Goal: Book appointment/travel/reservation

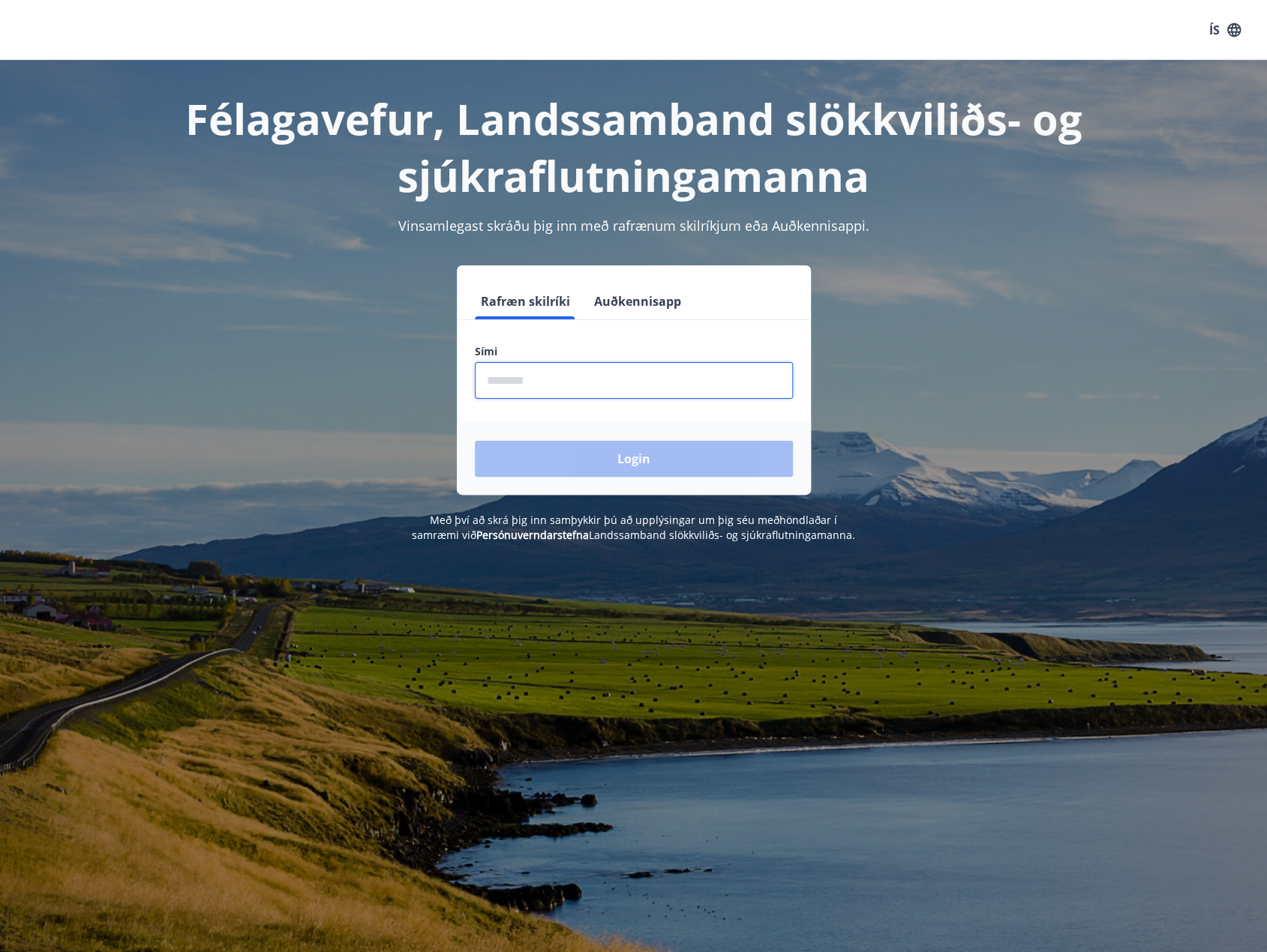
click at [570, 389] on input "phone" at bounding box center [633, 380] width 318 height 37
type input "********"
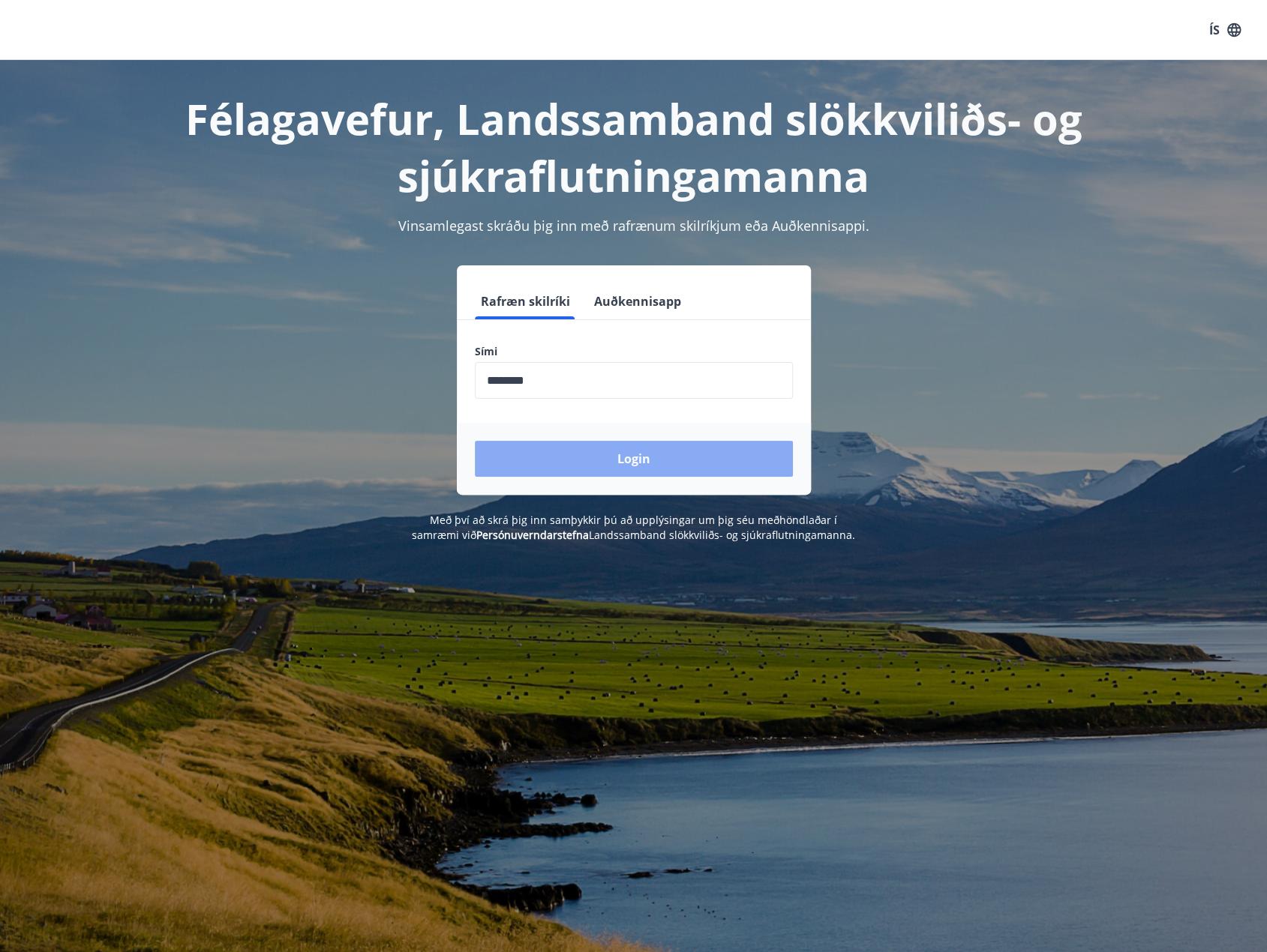
click at [575, 456] on button "Login" at bounding box center [633, 459] width 318 height 36
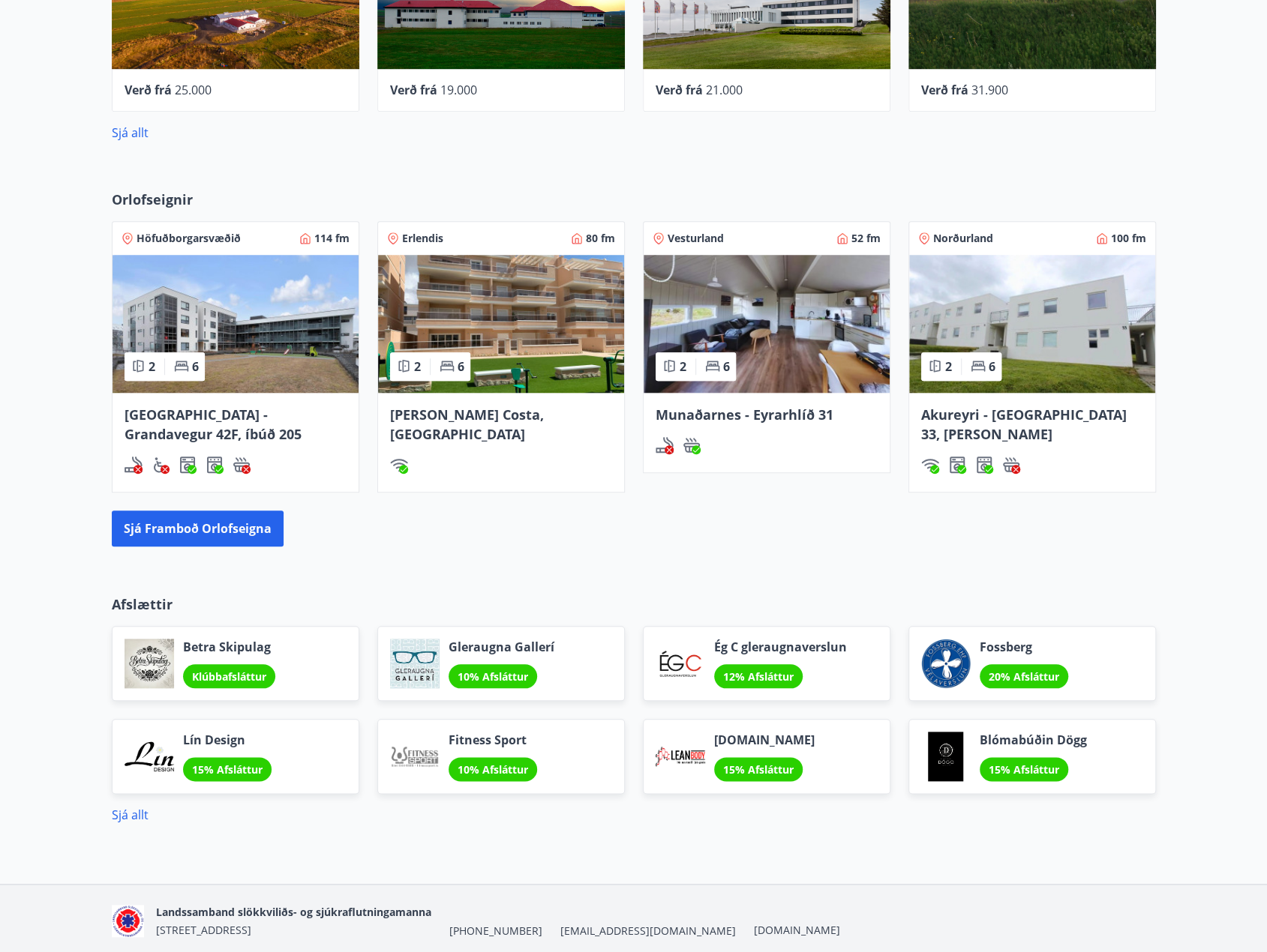
scroll to position [660, 0]
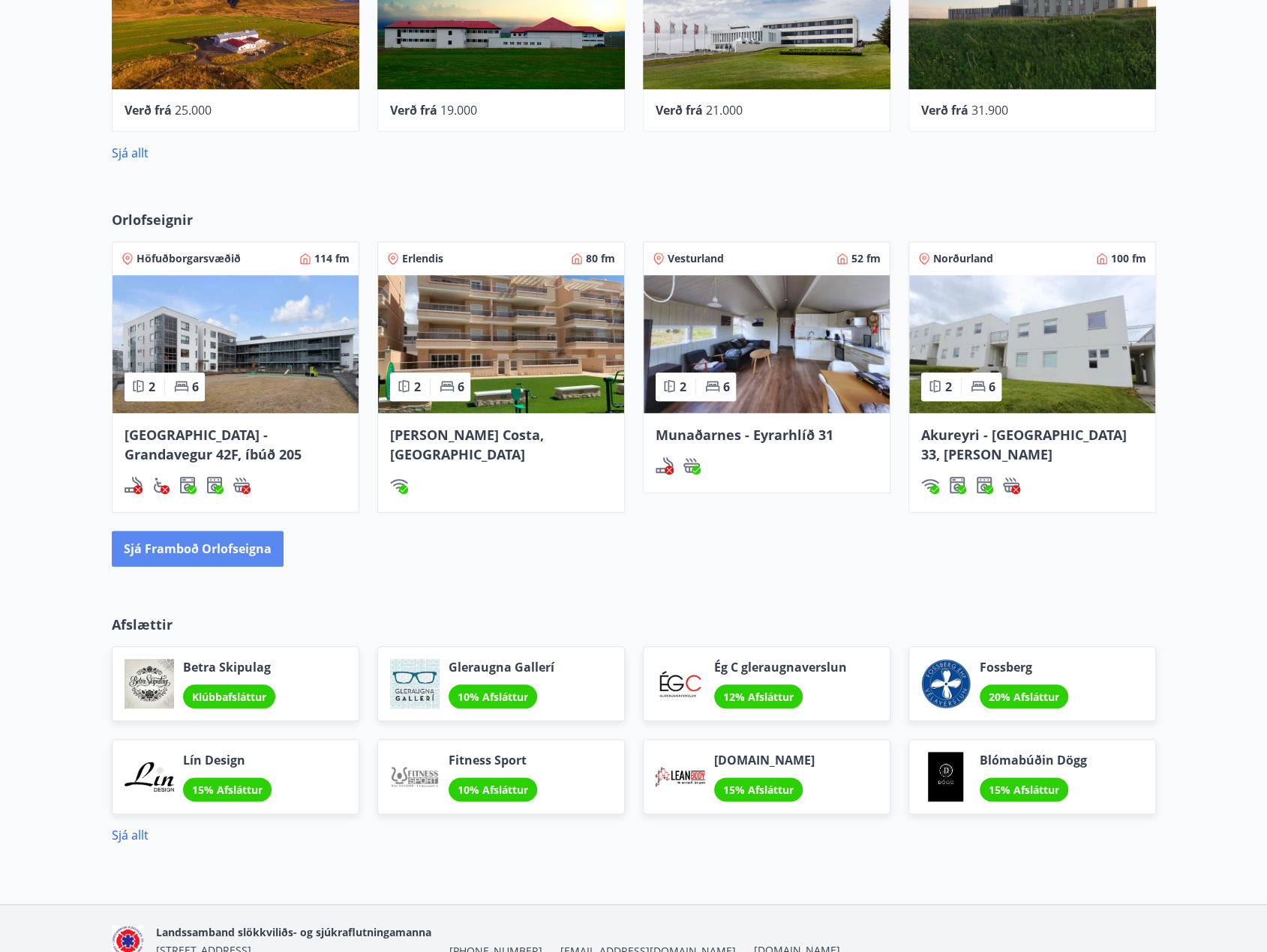
click at [216, 550] on button "Sjá framboð orlofseigna" at bounding box center [198, 549] width 172 height 36
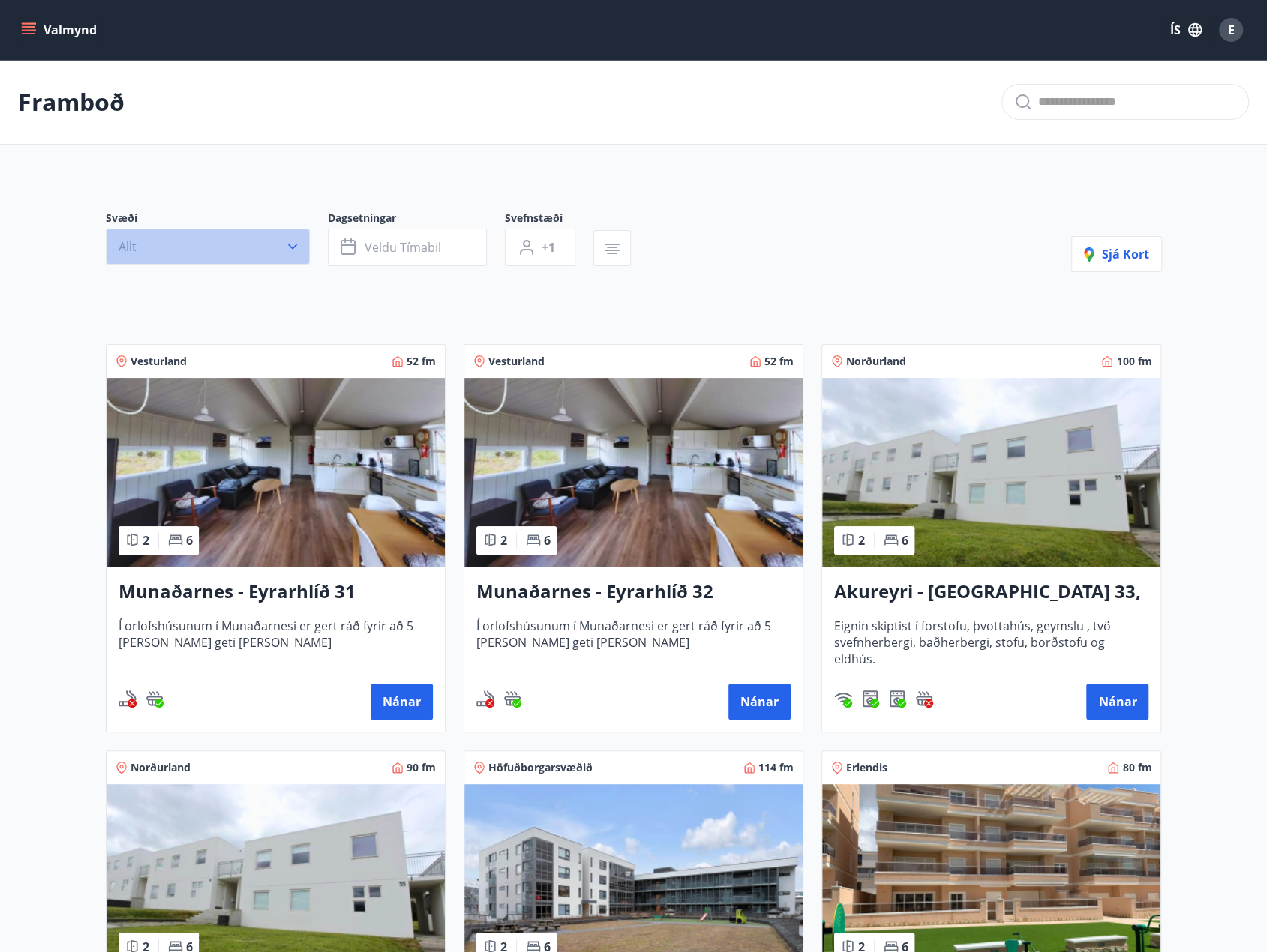
click at [294, 243] on icon "button" at bounding box center [292, 247] width 15 height 15
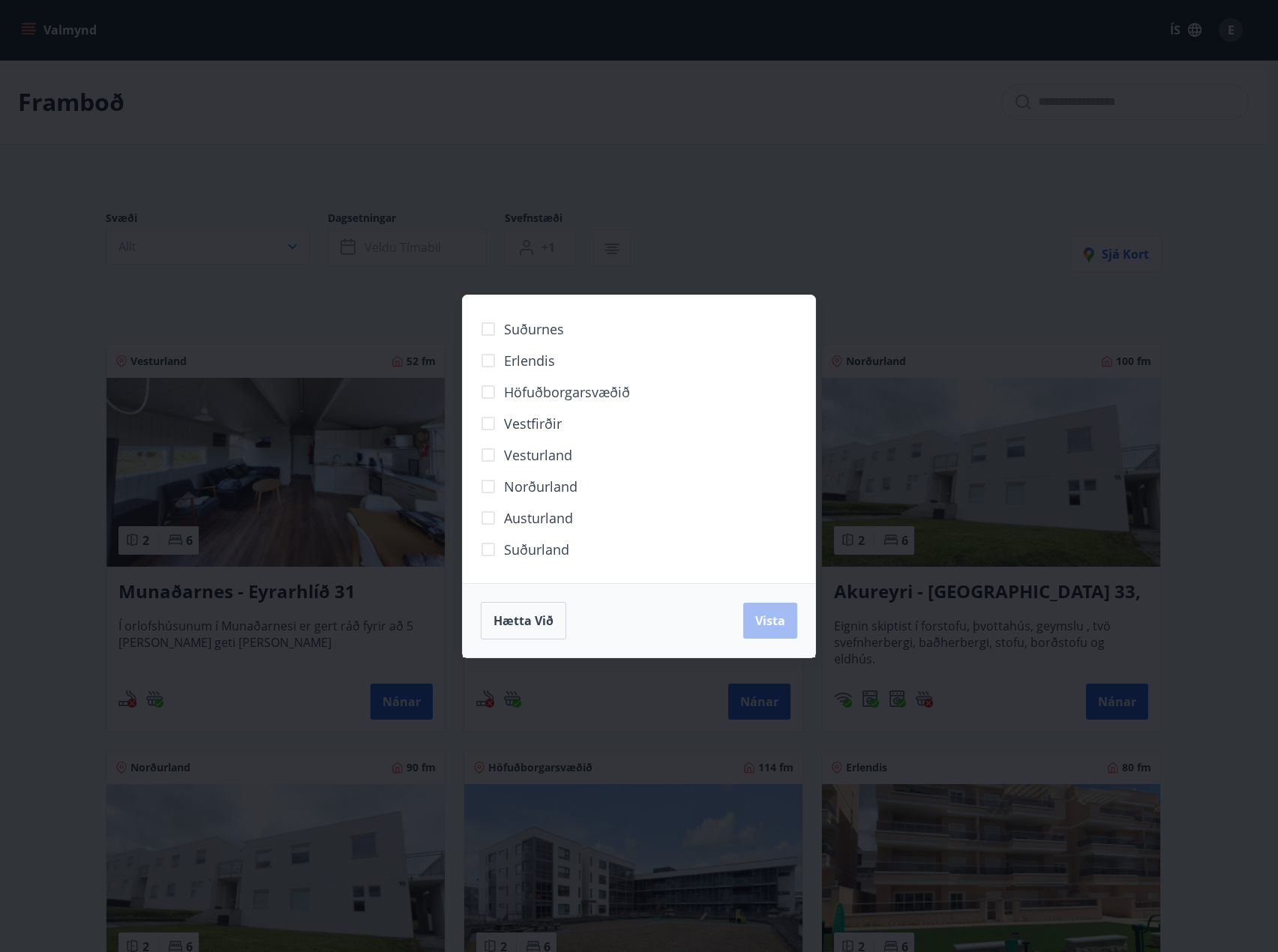
click at [555, 483] on span "Norðurland" at bounding box center [541, 487] width 73 height 20
click at [771, 618] on span "Vista" at bounding box center [770, 621] width 30 height 16
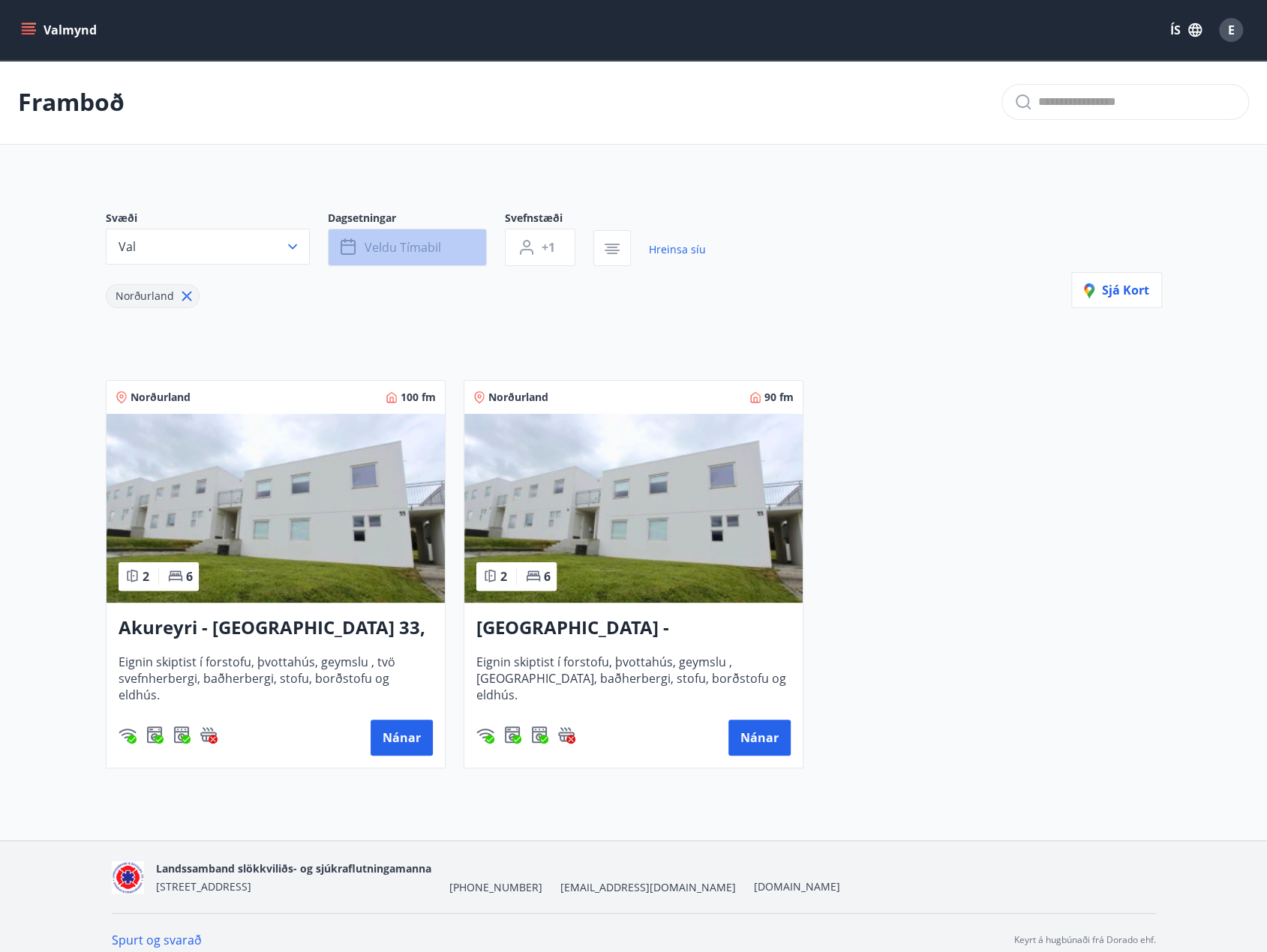
click at [456, 256] on button "Veldu tímabil" at bounding box center [407, 247] width 159 height 38
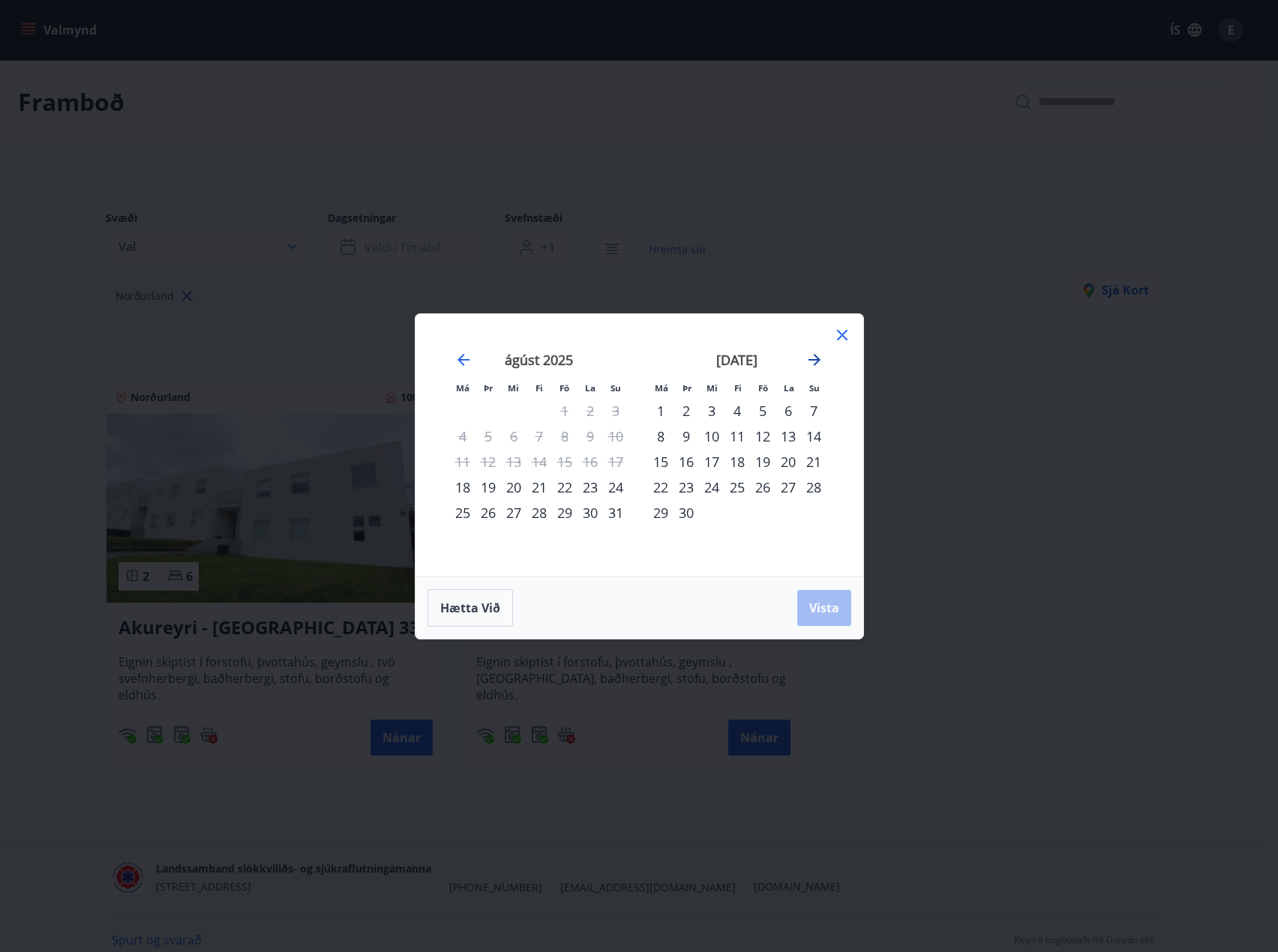
click at [812, 356] on icon "Move forward to switch to the next month." at bounding box center [814, 360] width 18 height 18
click at [750, 363] on strong "desember 2025" at bounding box center [737, 360] width 42 height 18
click at [786, 487] on div "27" at bounding box center [788, 487] width 25 height 25
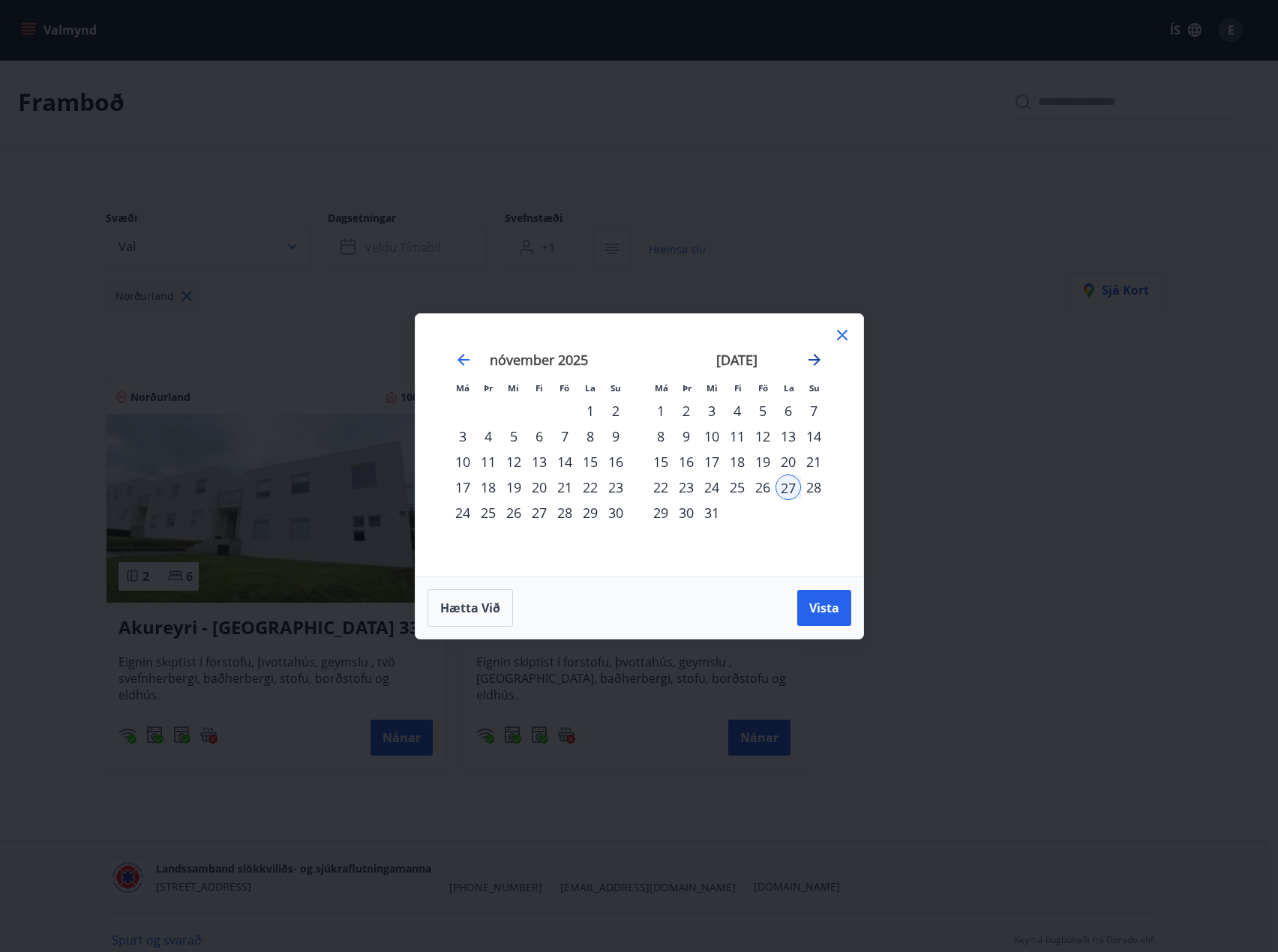
click at [807, 358] on icon "Move forward to switch to the next month." at bounding box center [814, 360] width 18 height 18
click at [738, 406] on div "1" at bounding box center [737, 411] width 25 height 25
click at [826, 603] on span "Vista" at bounding box center [824, 608] width 30 height 16
